Goal: Information Seeking & Learning: Learn about a topic

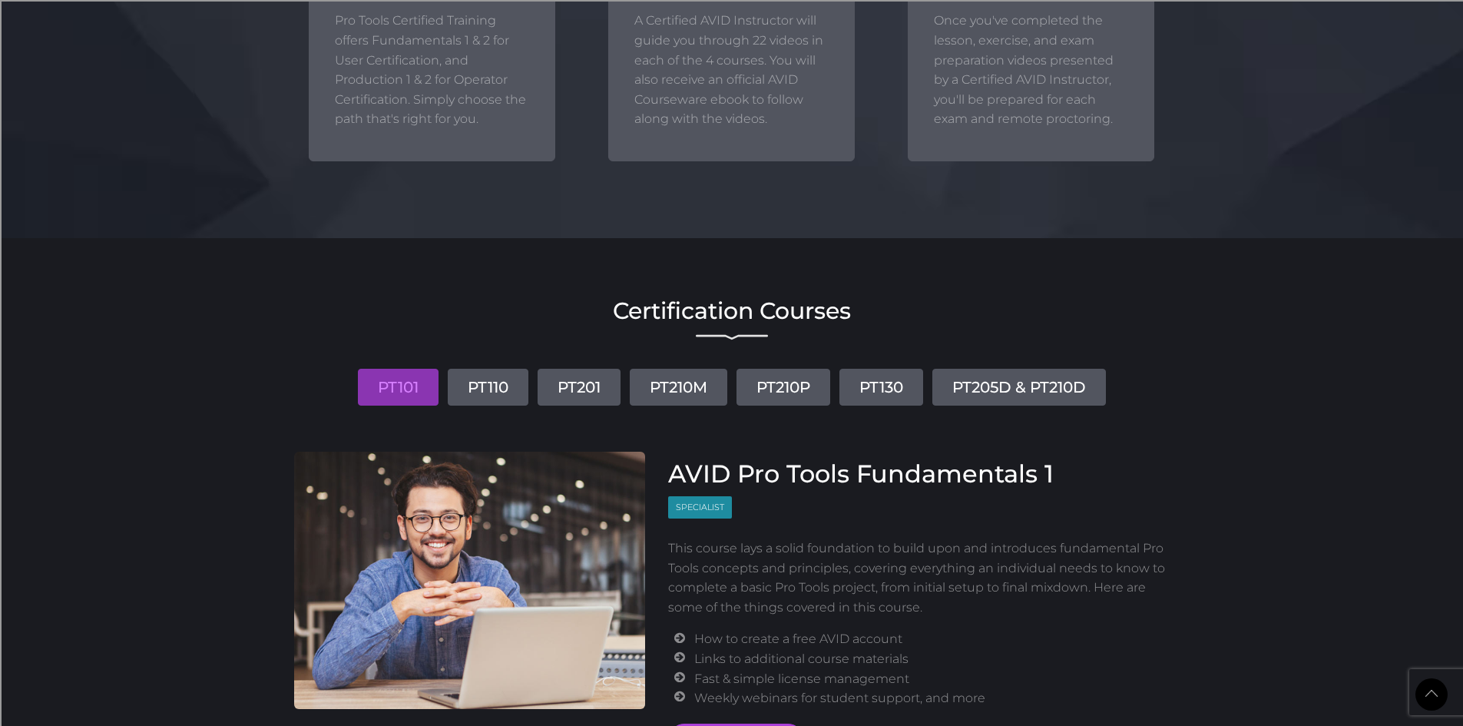
scroll to position [1613, 0]
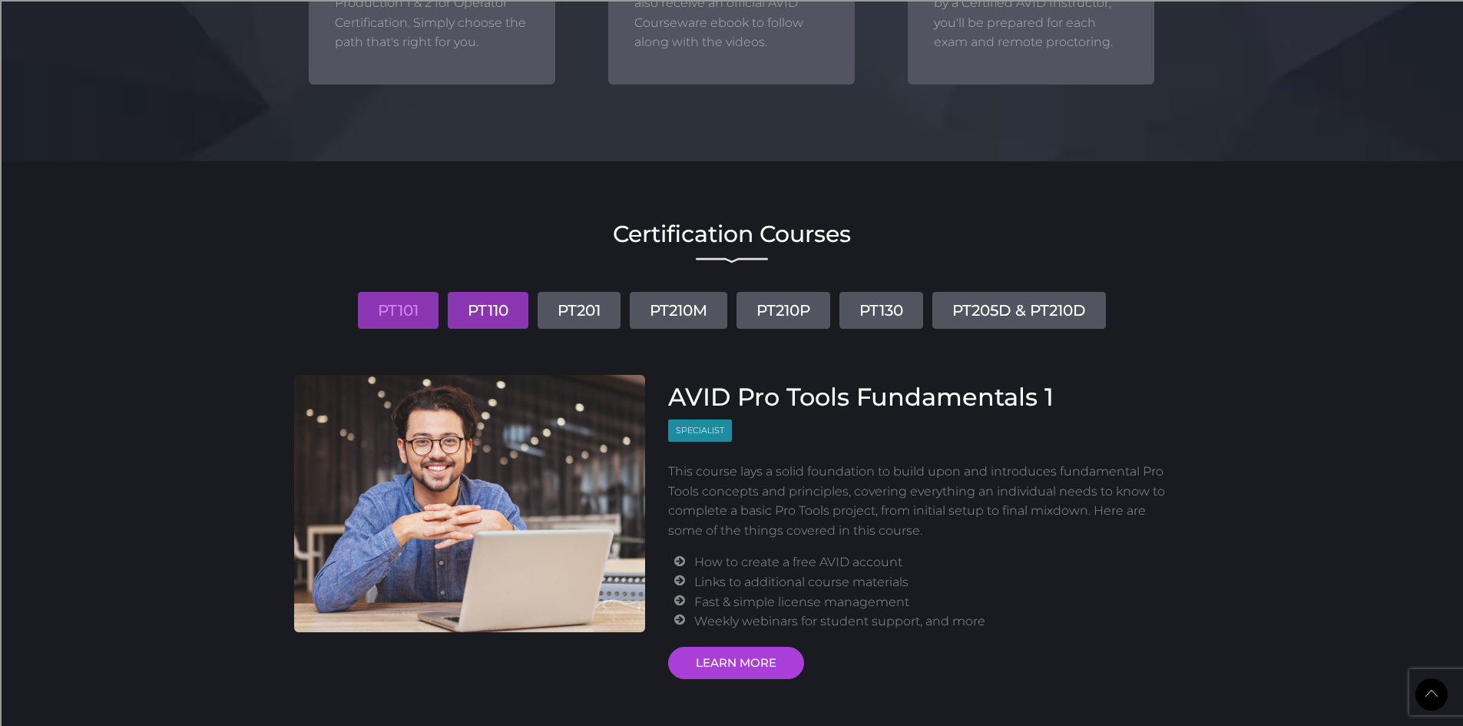
click at [475, 318] on link "PT110" at bounding box center [488, 310] width 81 height 37
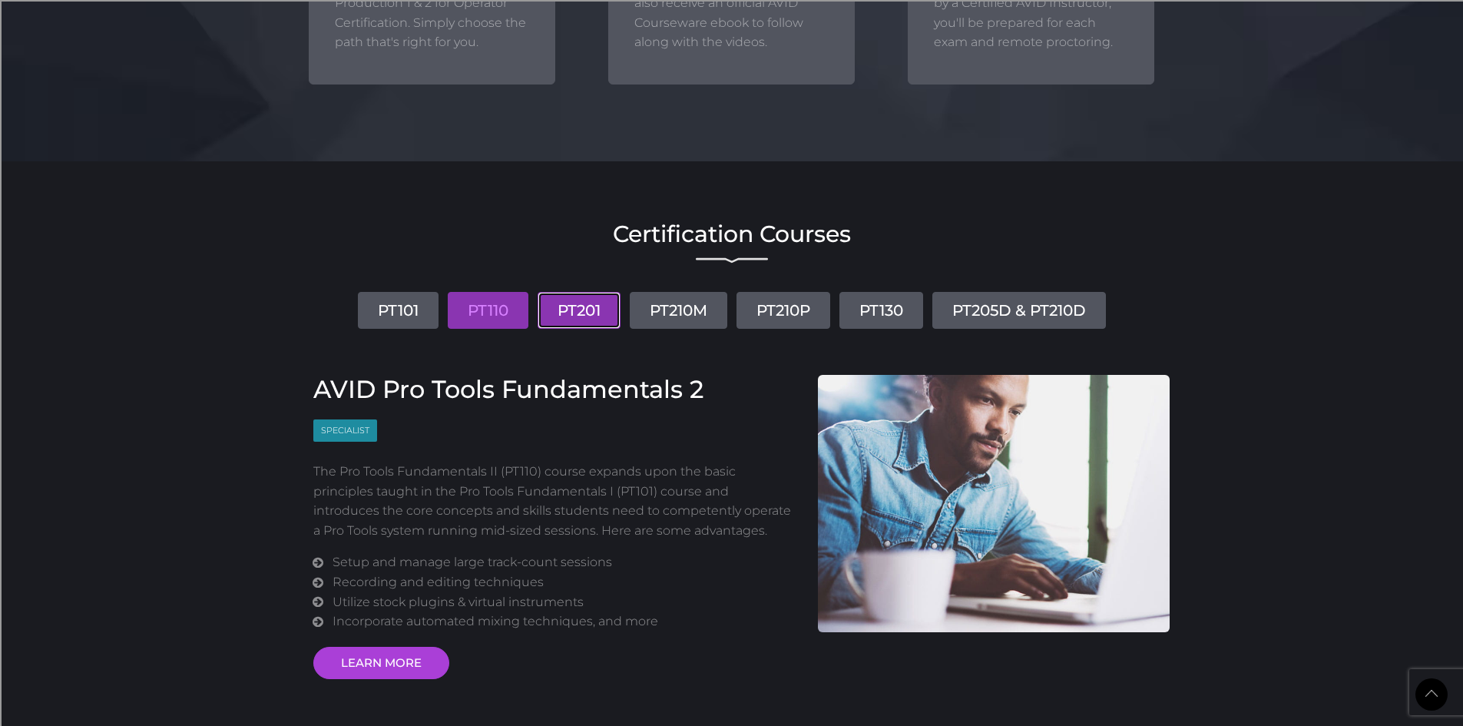
click at [572, 311] on link "PT201" at bounding box center [579, 310] width 83 height 37
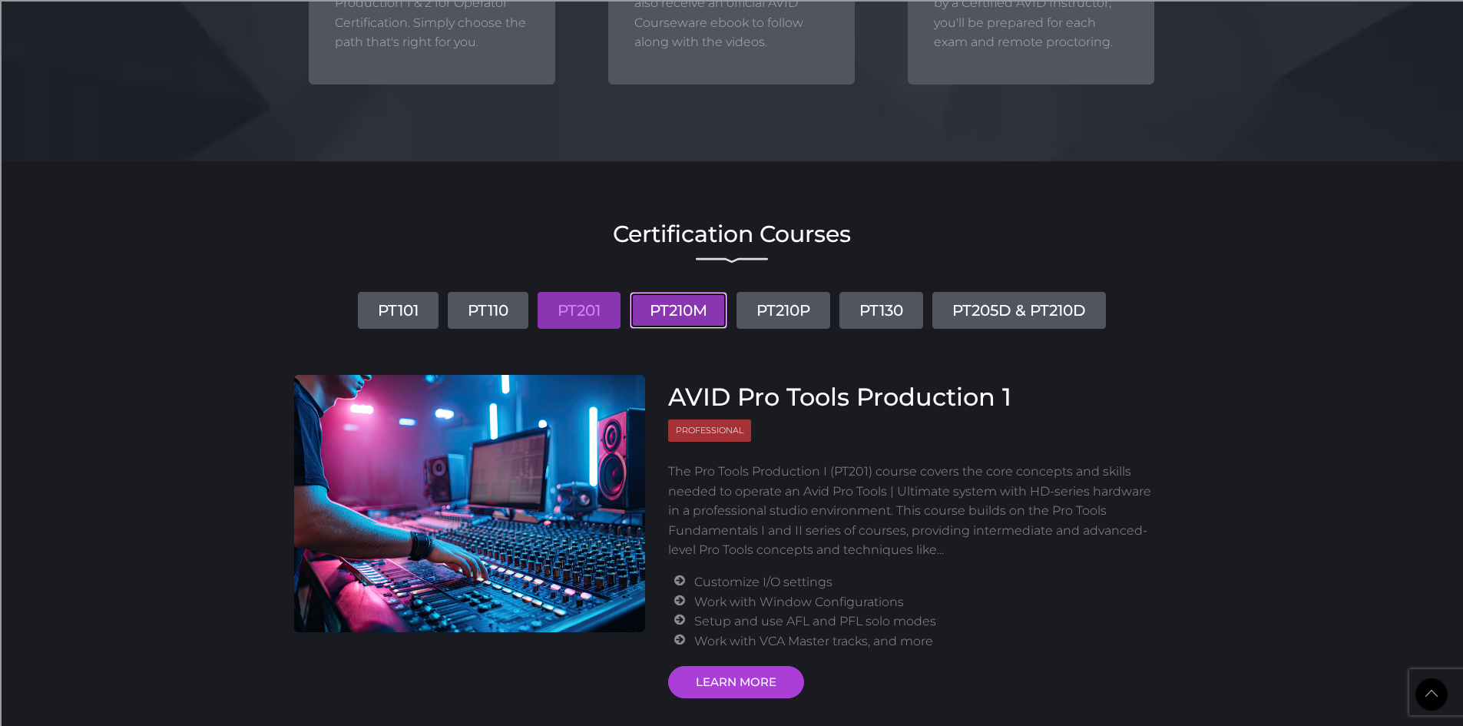
click at [678, 311] on link "PT210M" at bounding box center [679, 310] width 98 height 37
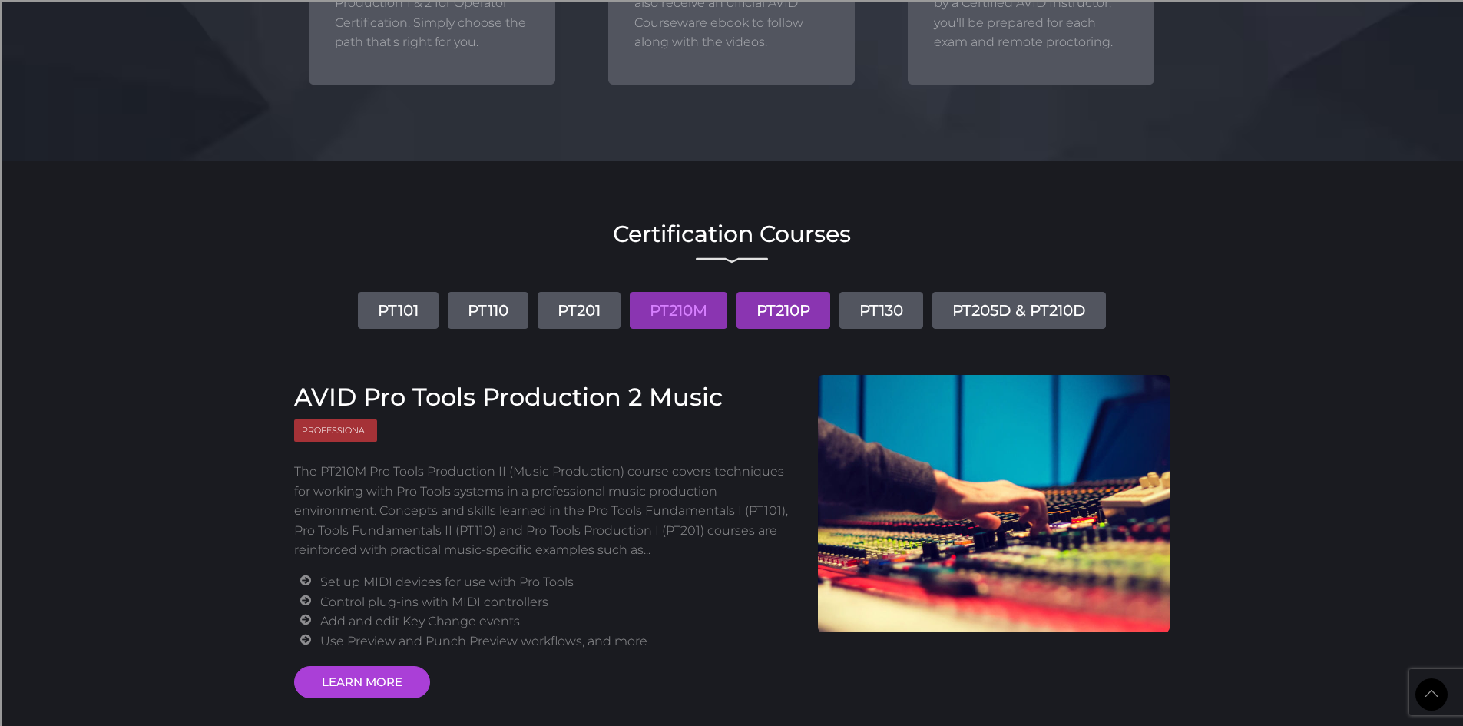
click at [805, 310] on link "PT210P" at bounding box center [784, 310] width 94 height 37
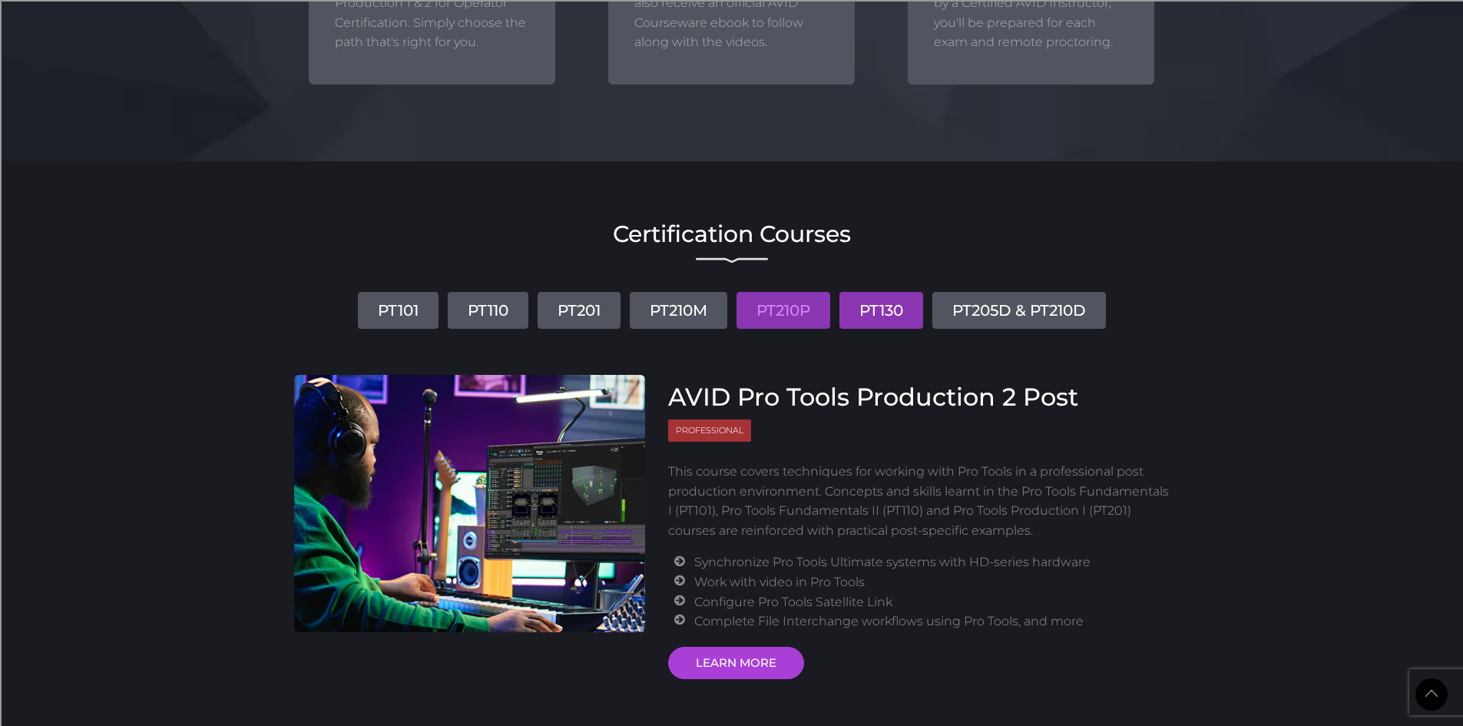
click at [916, 305] on link "PT130" at bounding box center [882, 310] width 84 height 37
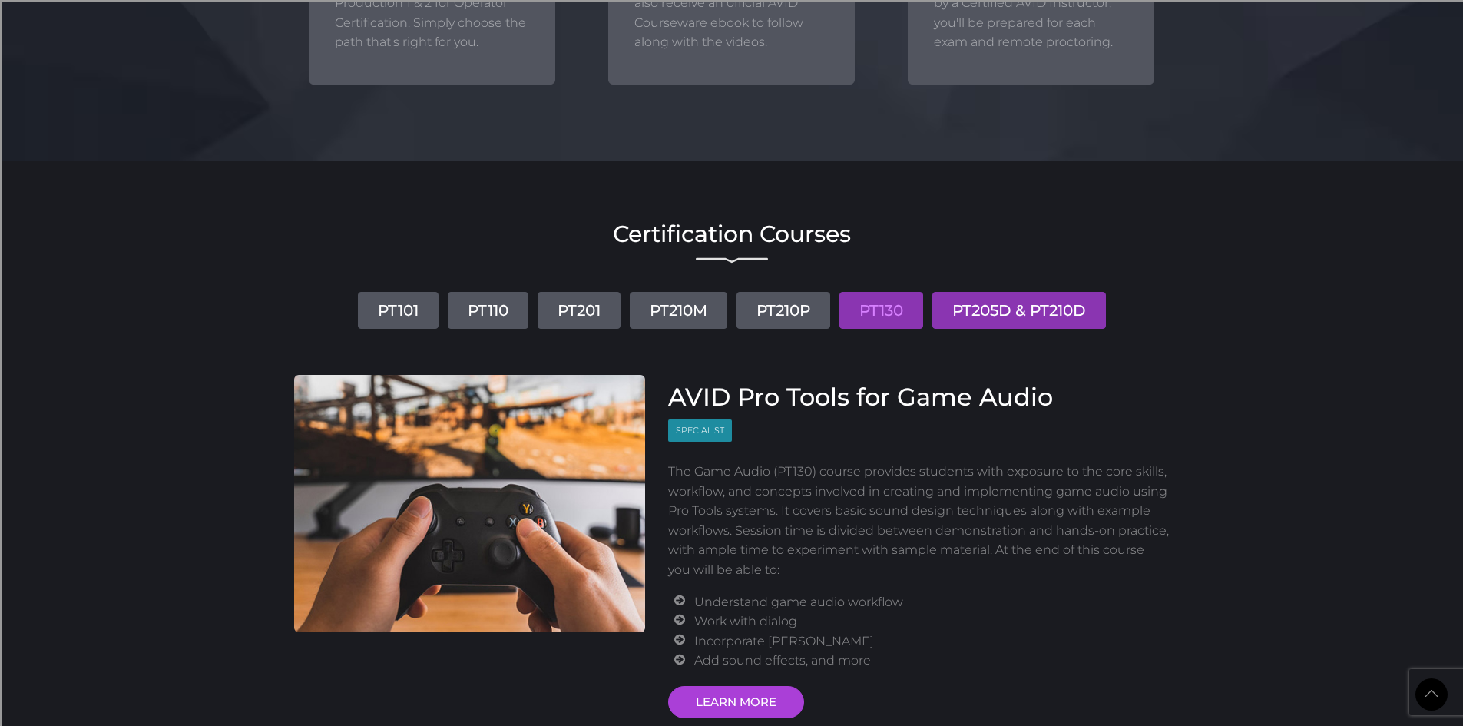
click at [1019, 308] on link "PT205D & PT210D" at bounding box center [1020, 310] width 174 height 37
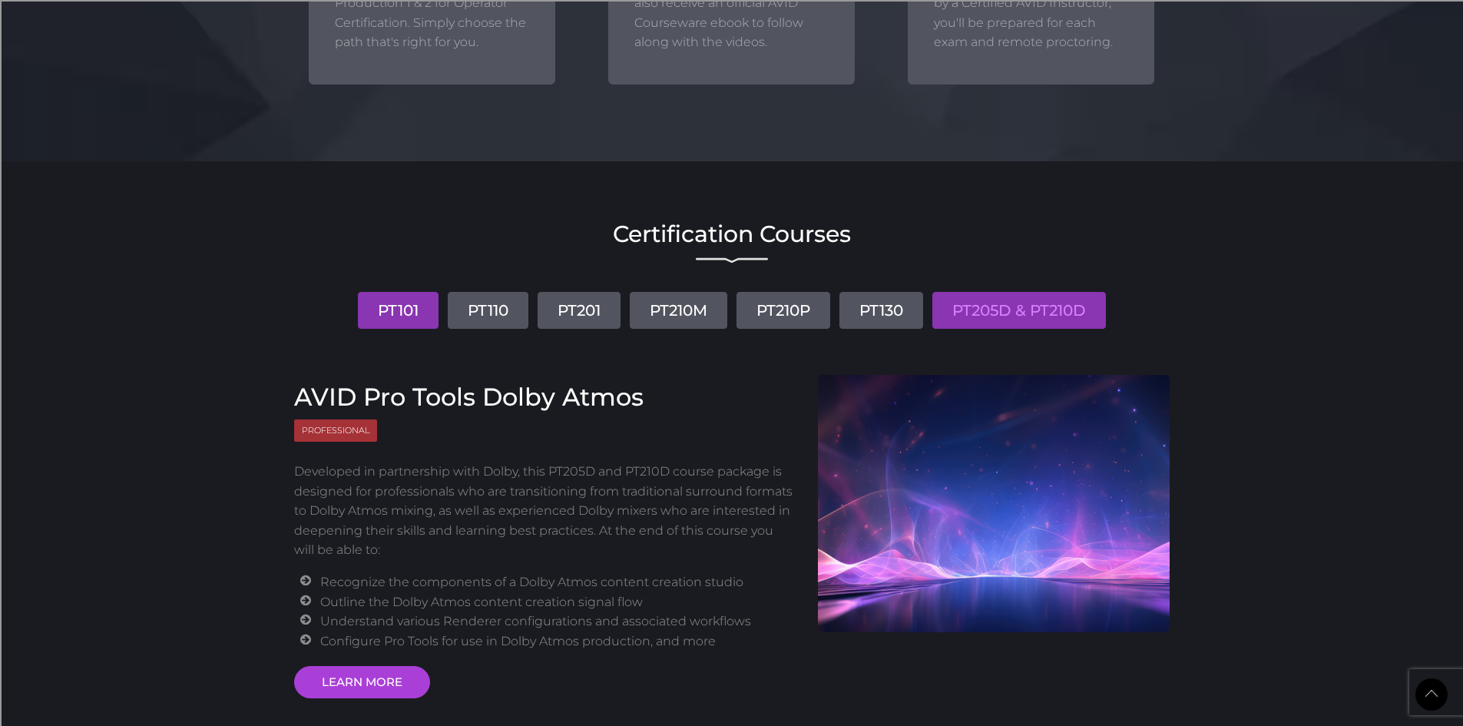
click at [406, 316] on link "PT101" at bounding box center [398, 310] width 81 height 37
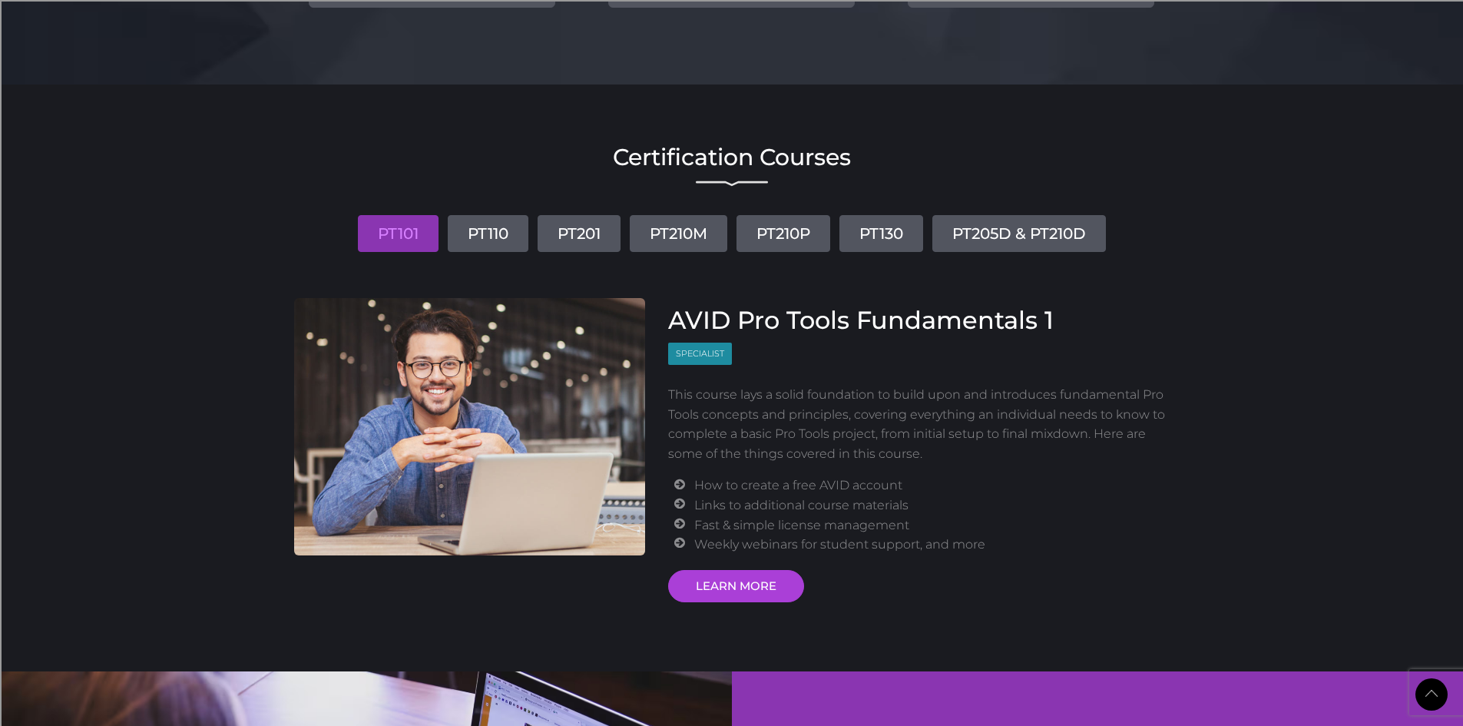
scroll to position [1767, 0]
